Goal: Information Seeking & Learning: Learn about a topic

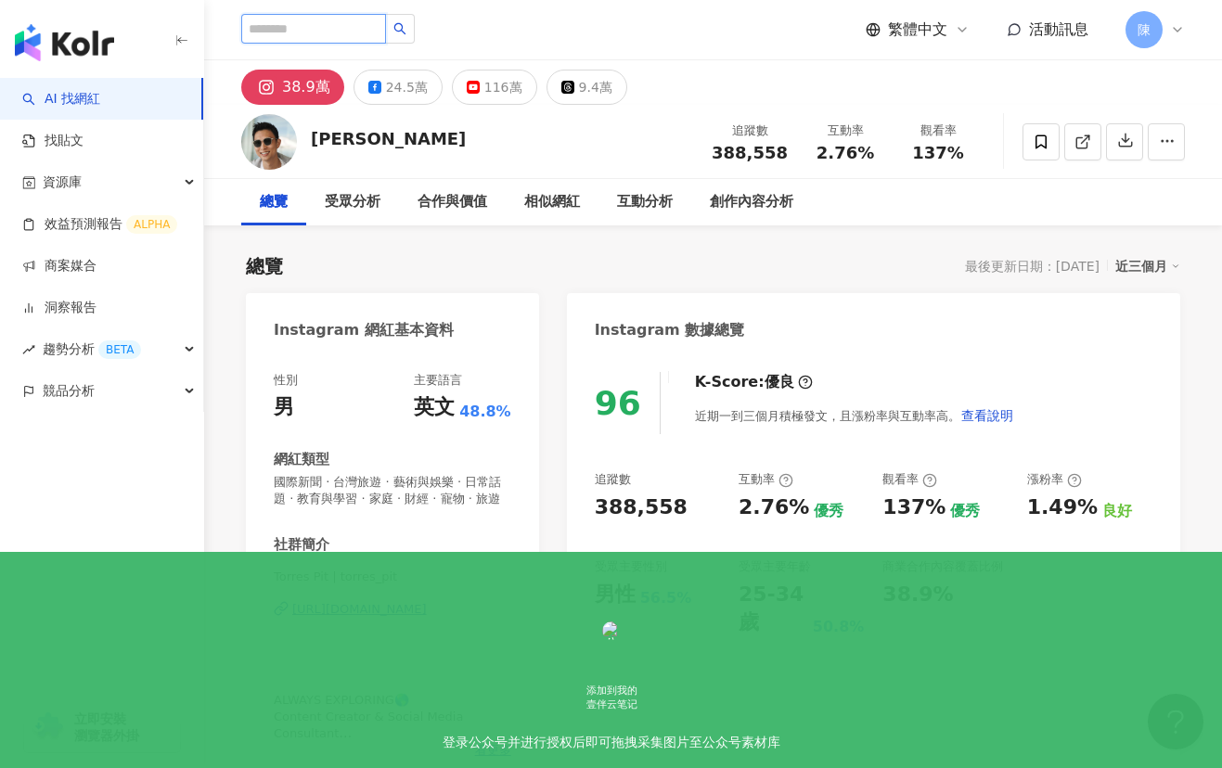
click at [339, 26] on input "search" at bounding box center [313, 29] width 145 height 30
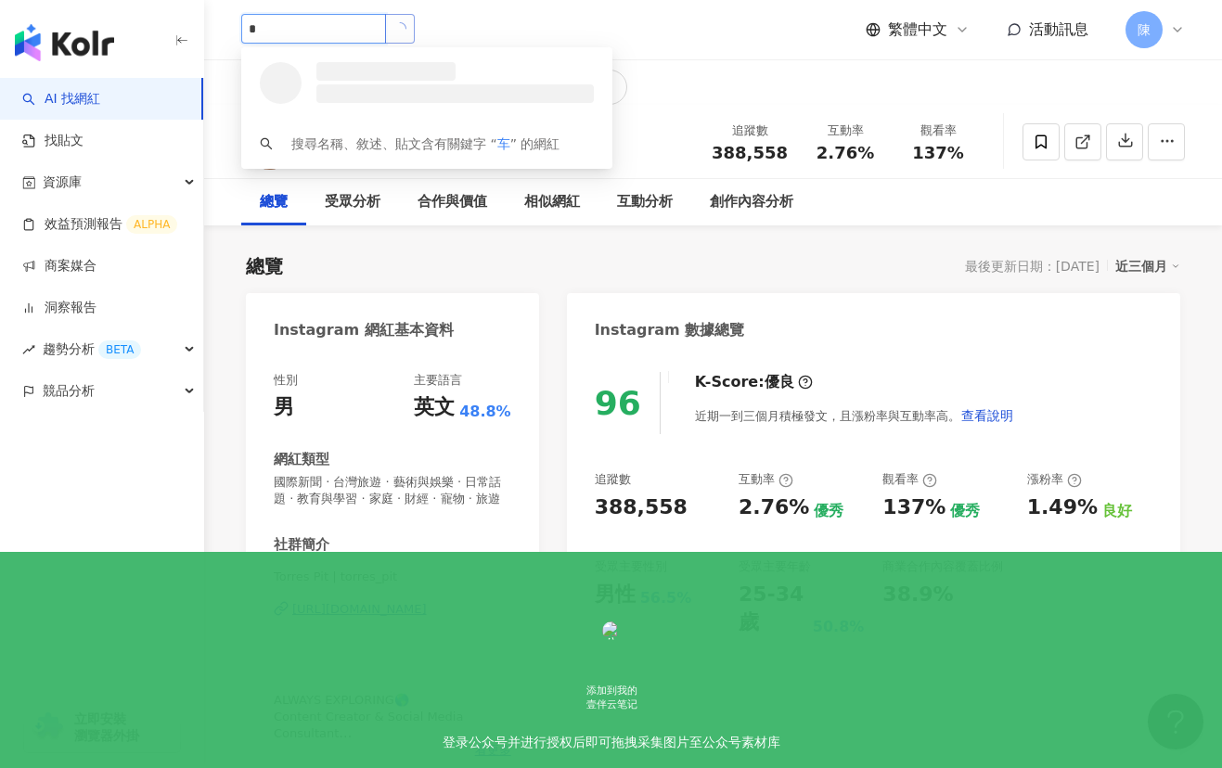
click at [408, 32] on icon "loading" at bounding box center [400, 28] width 16 height 16
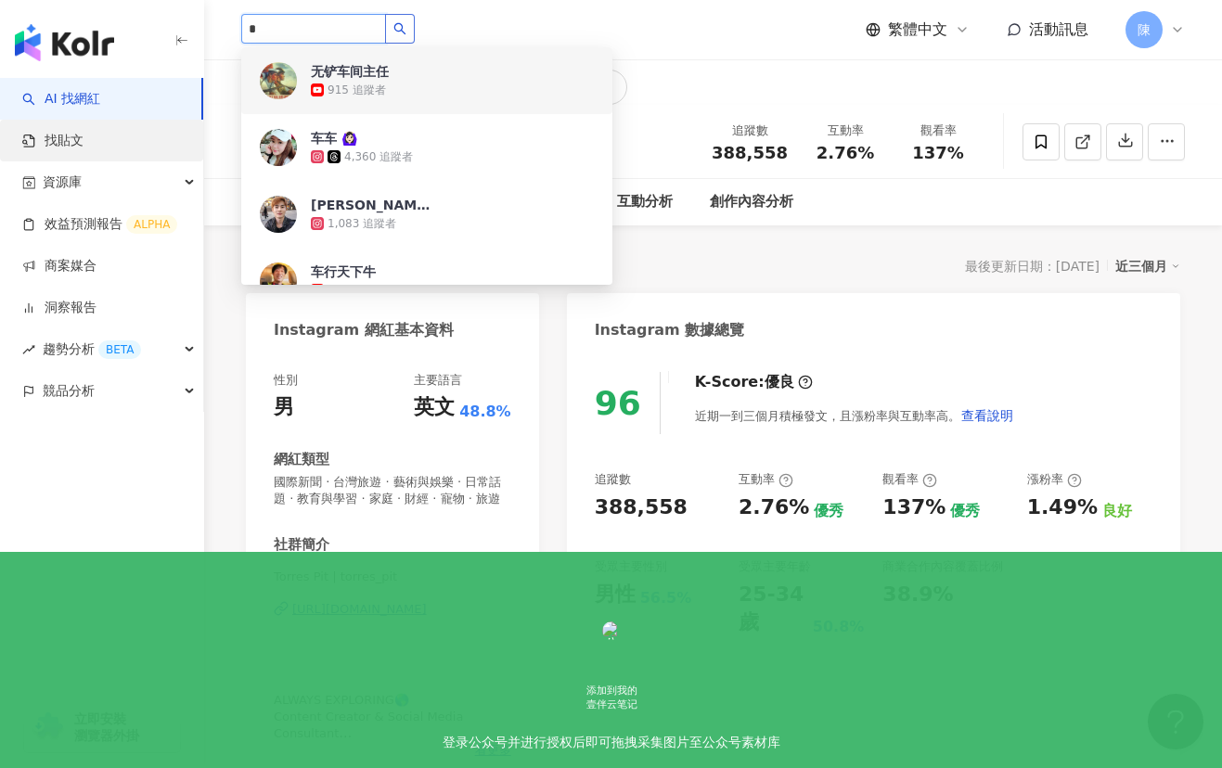
type input "*"
click at [83, 140] on link "找貼文" at bounding box center [52, 141] width 61 height 19
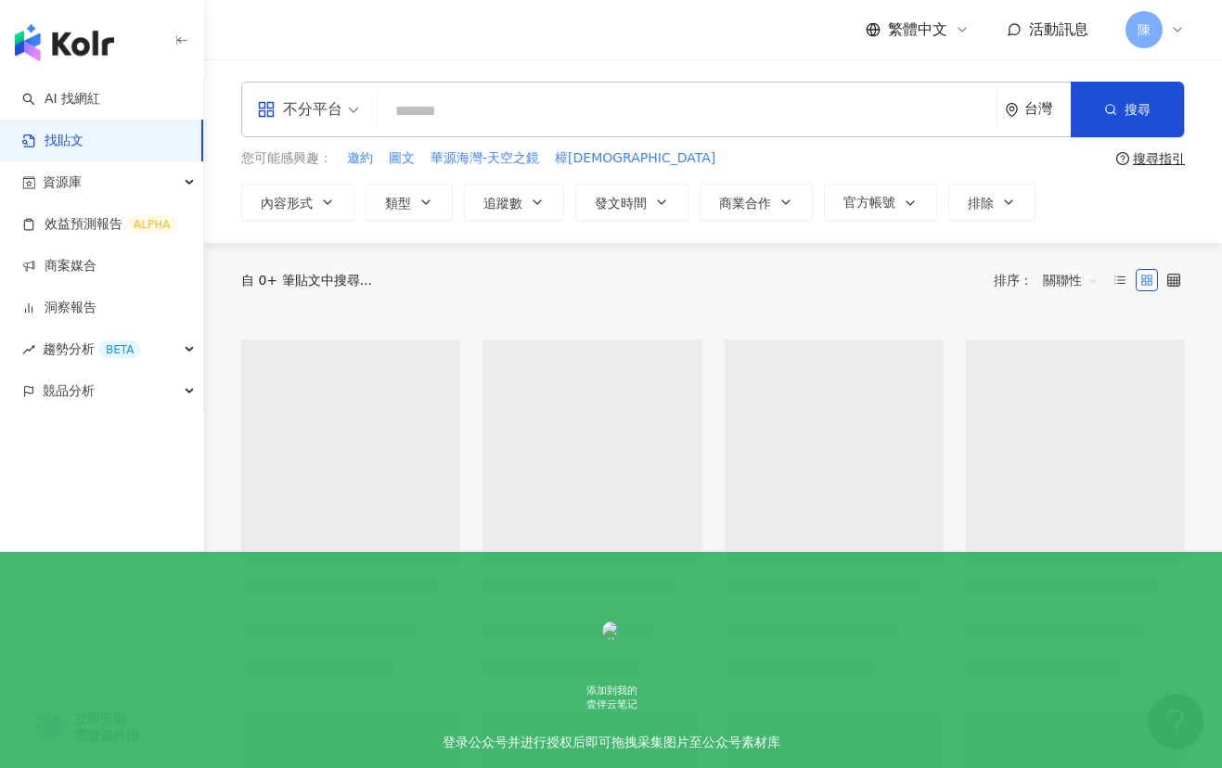
drag, startPoint x: 567, startPoint y: 109, endPoint x: 664, endPoint y: 121, distance: 98.1
click at [567, 109] on input "search" at bounding box center [687, 111] width 604 height 40
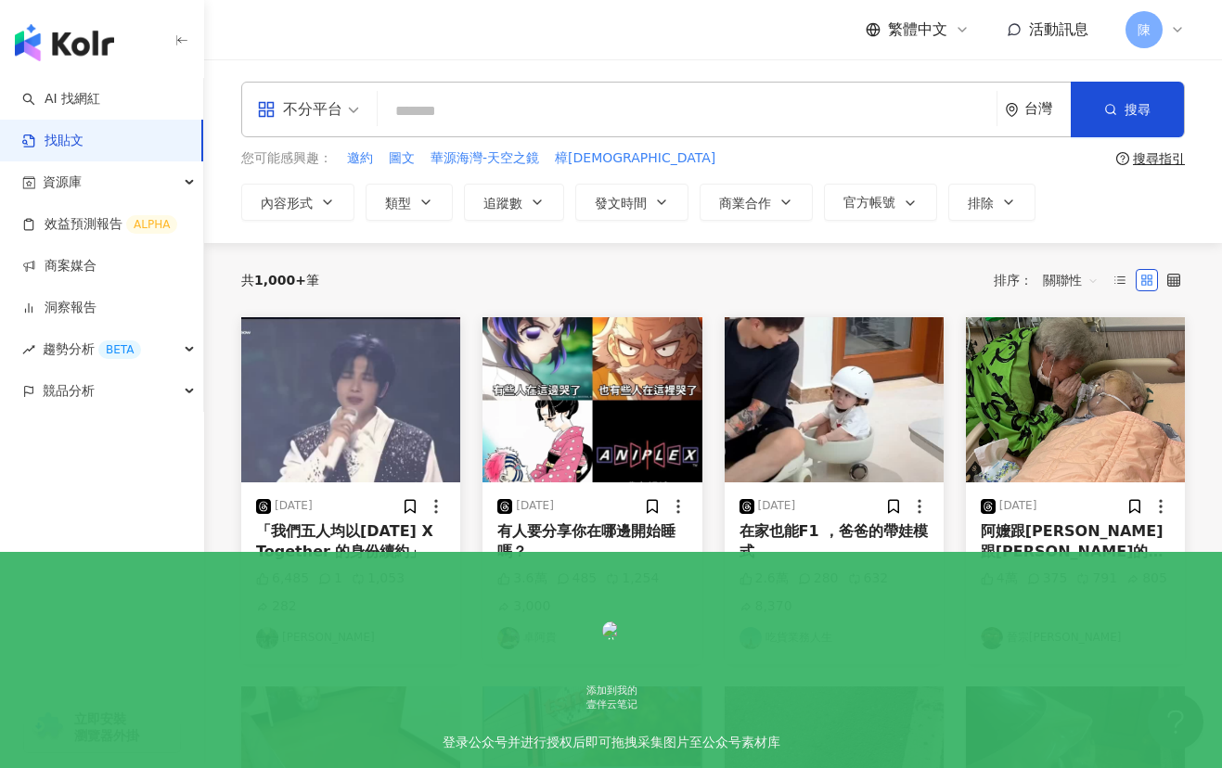
click at [1017, 103] on icon "environment" at bounding box center [1012, 110] width 14 height 14
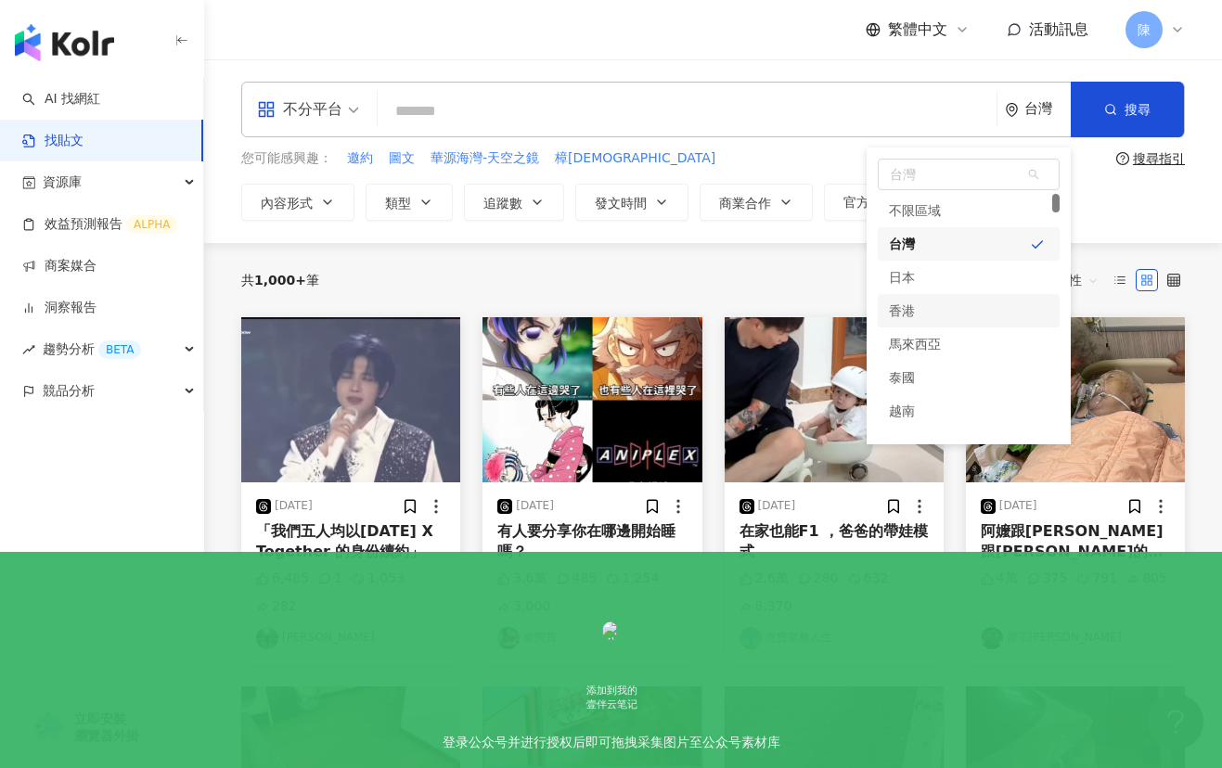
drag, startPoint x: 927, startPoint y: 309, endPoint x: 915, endPoint y: 300, distance: 14.5
click at [927, 309] on div "香港" at bounding box center [968, 310] width 182 height 33
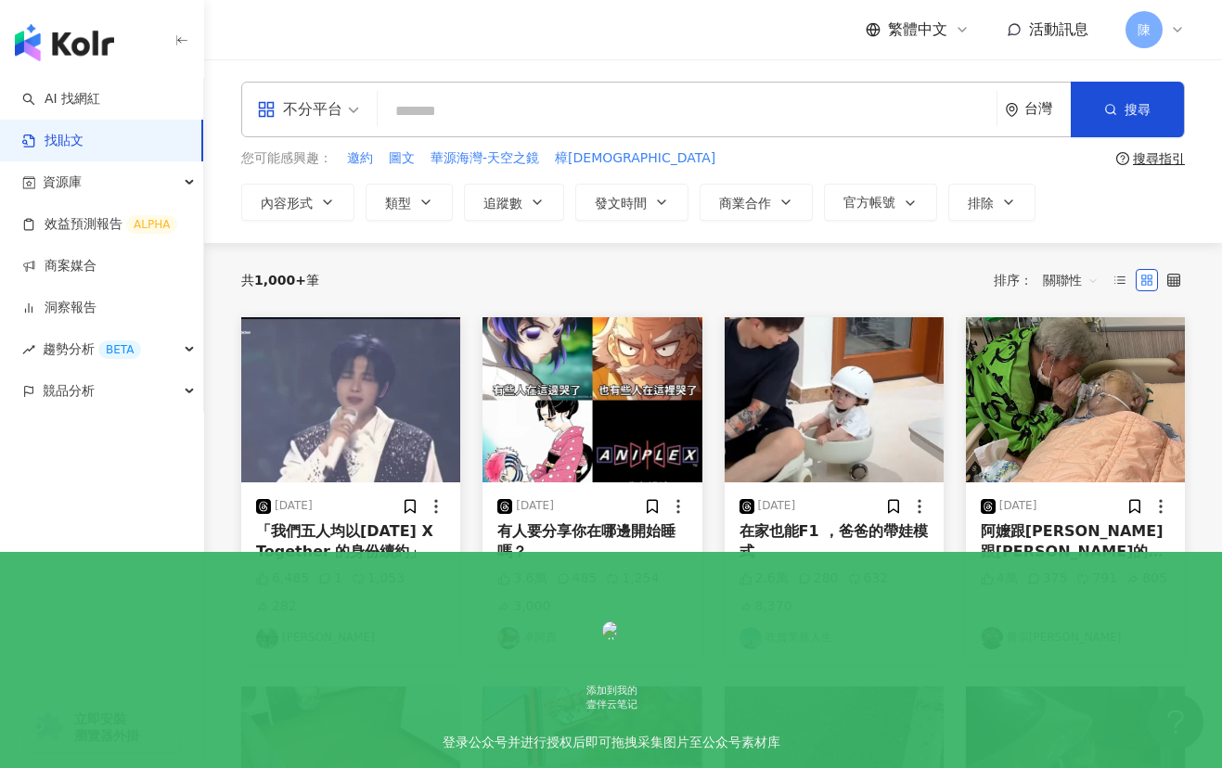
click at [491, 110] on input "search" at bounding box center [687, 111] width 604 height 40
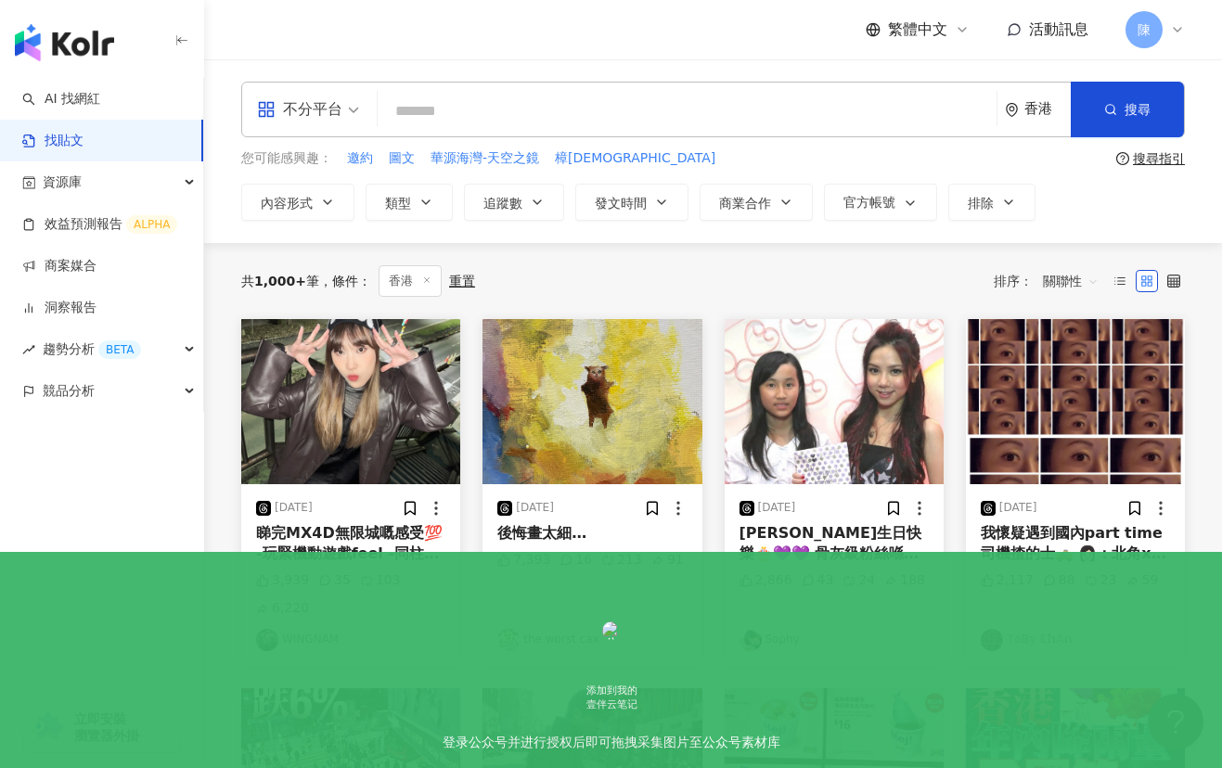
click at [505, 119] on input "search" at bounding box center [687, 111] width 604 height 40
drag, startPoint x: 534, startPoint y: 83, endPoint x: 505, endPoint y: 126, distance: 52.7
click at [531, 91] on div "不分平台 香港 搜尋" at bounding box center [712, 110] width 943 height 56
click at [505, 119] on input "search" at bounding box center [687, 111] width 604 height 40
type input "****"
